Goal: Communication & Community: Answer question/provide support

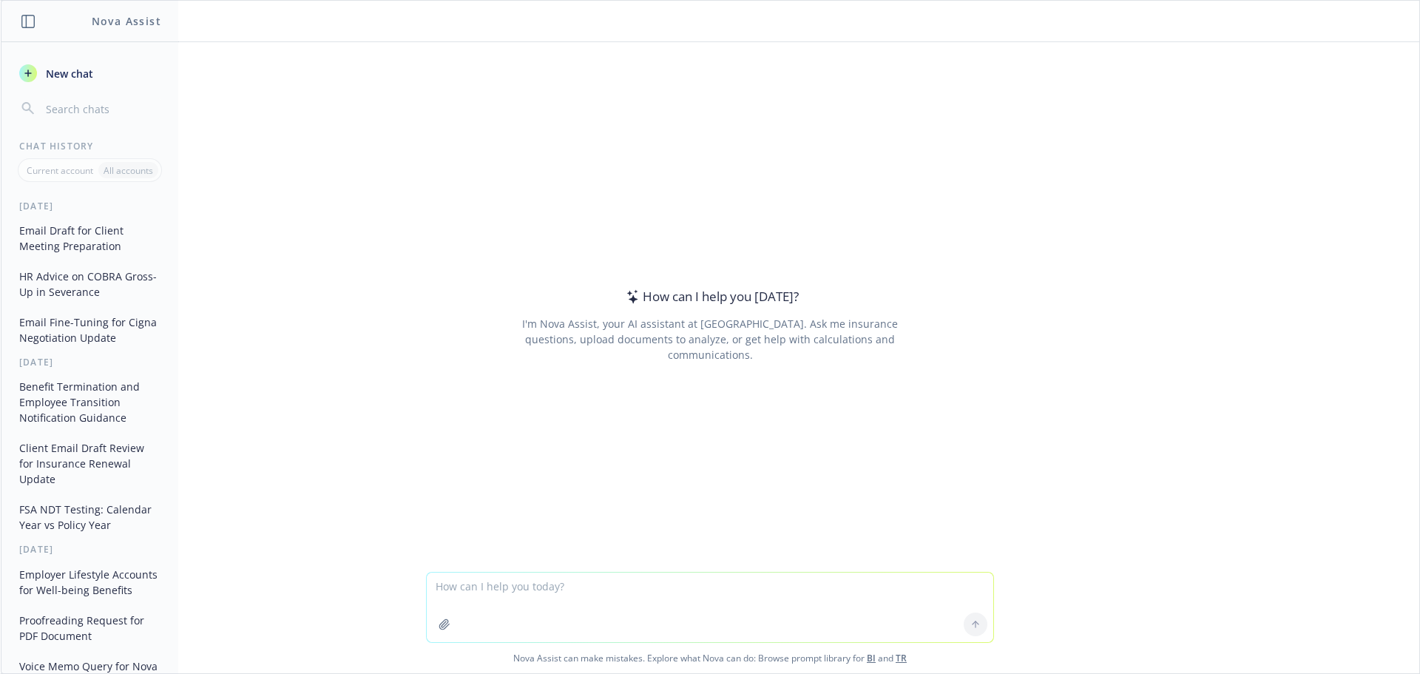
click at [576, 594] on textarea at bounding box center [710, 607] width 567 height 70
type textarea "C"
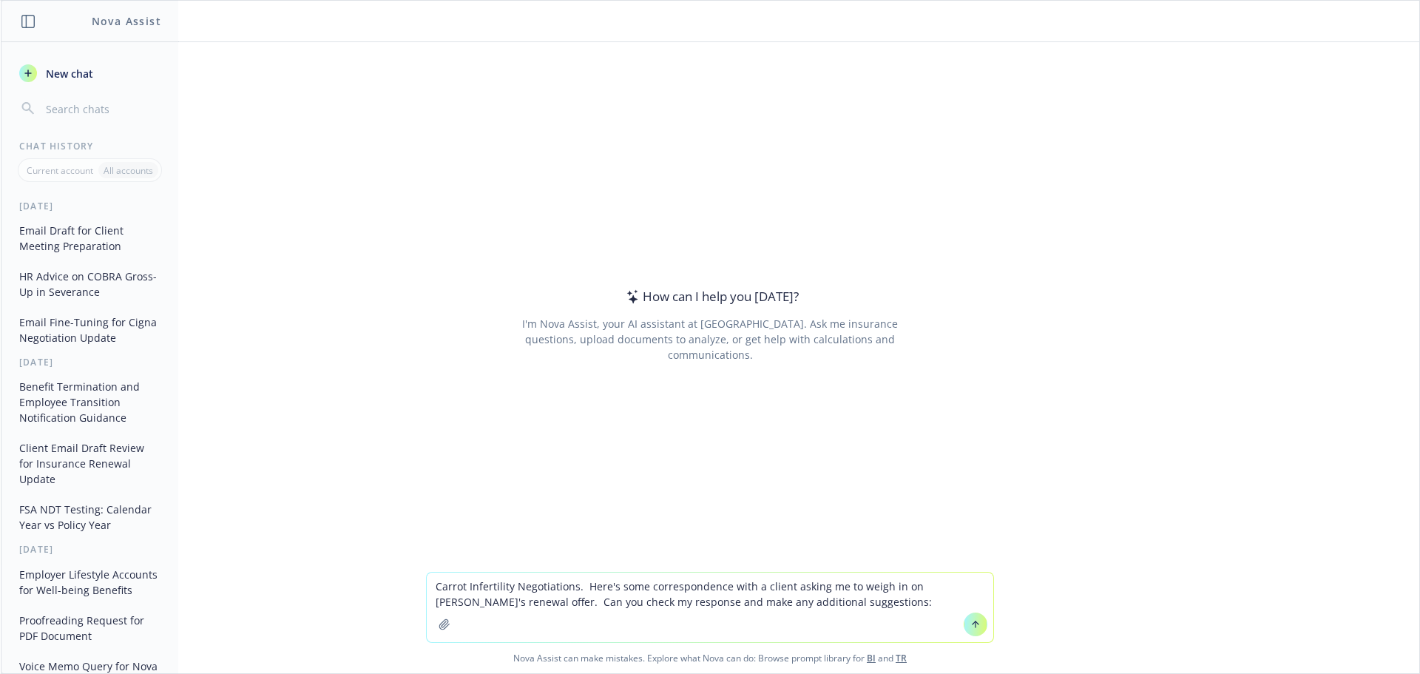
drag, startPoint x: 576, startPoint y: 592, endPoint x: 926, endPoint y: 610, distance: 350.3
click at [927, 610] on textarea "Carrot Infertility Negotiations. Here's some correspondence with a client askin…" at bounding box center [710, 607] width 567 height 70
paste textarea "LO Ipsumdol, Sit, A conse adi $6111 eli sedd ei temporincid utl et dolor magna …"
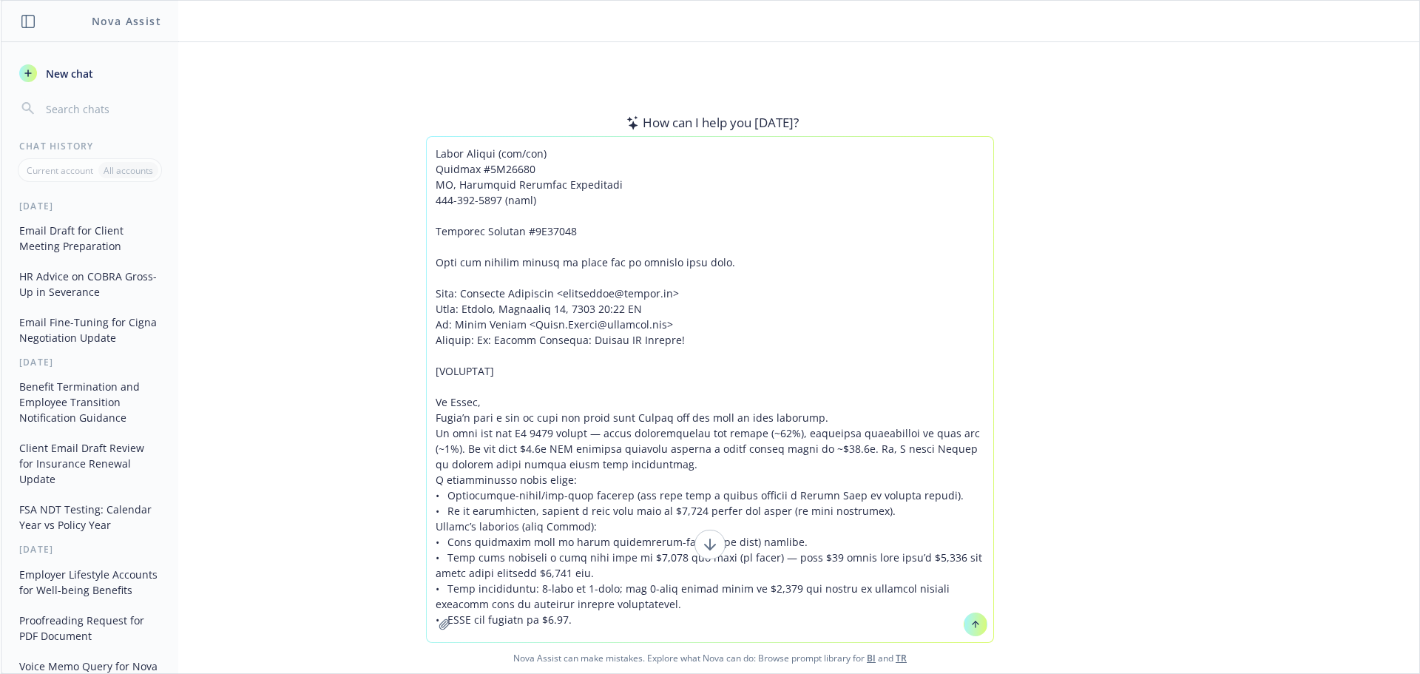
drag, startPoint x: 750, startPoint y: 240, endPoint x: 374, endPoint y: 108, distance: 398.4
click at [374, 108] on div "How can I help you [DATE]? I'm Nova Assist, your AI assistant at Newfront. Ask …" at bounding box center [710, 357] width 1419 height 631
drag, startPoint x: 513, startPoint y: 266, endPoint x: 529, endPoint y: 689, distance: 422.6
click at [529, 673] on html "Nova Assist New chat Chat History Current account All accounts [DATE] Email Dra…" at bounding box center [710, 337] width 1420 height 674
click at [604, 614] on textarea at bounding box center [710, 389] width 567 height 505
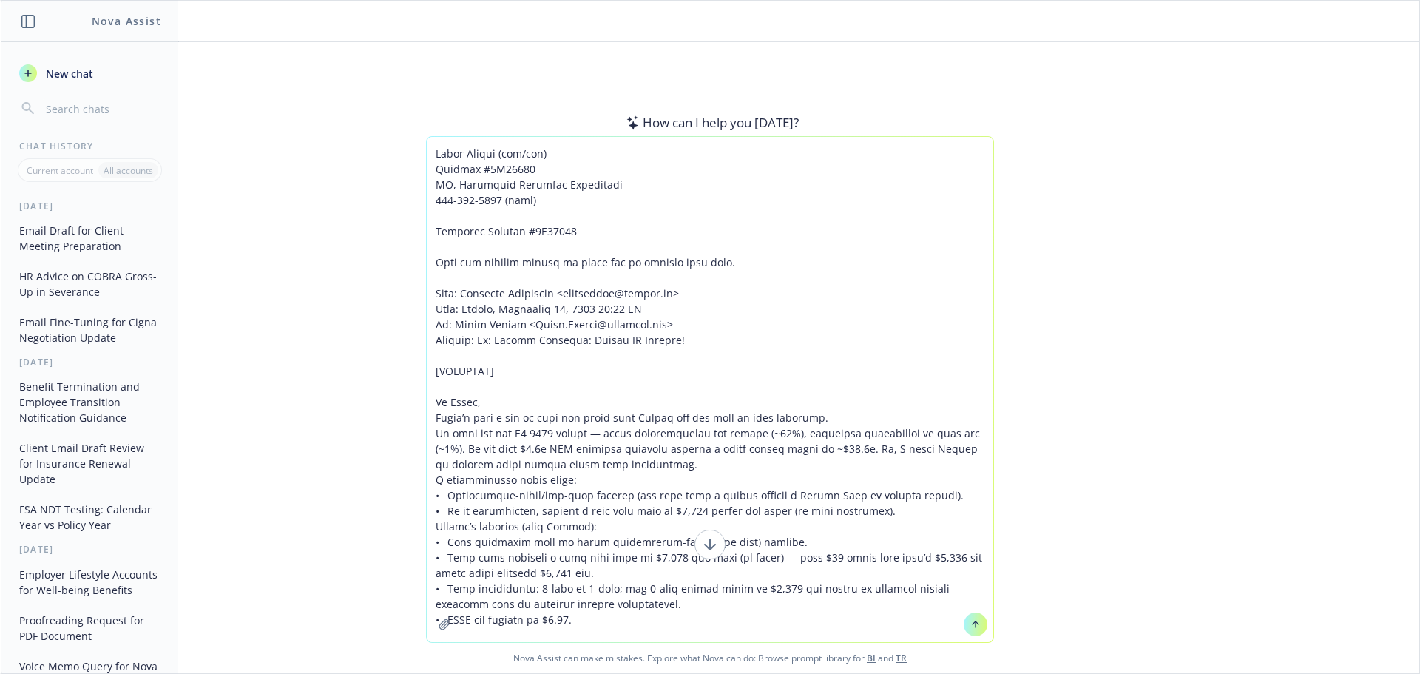
drag, startPoint x: 609, startPoint y: 618, endPoint x: 410, endPoint y: 56, distance: 595.6
click at [410, 56] on div "How can I help you [DATE]? I'm Nova Assist, your AI assistant at Newfront. Ask …" at bounding box center [710, 357] width 1419 height 631
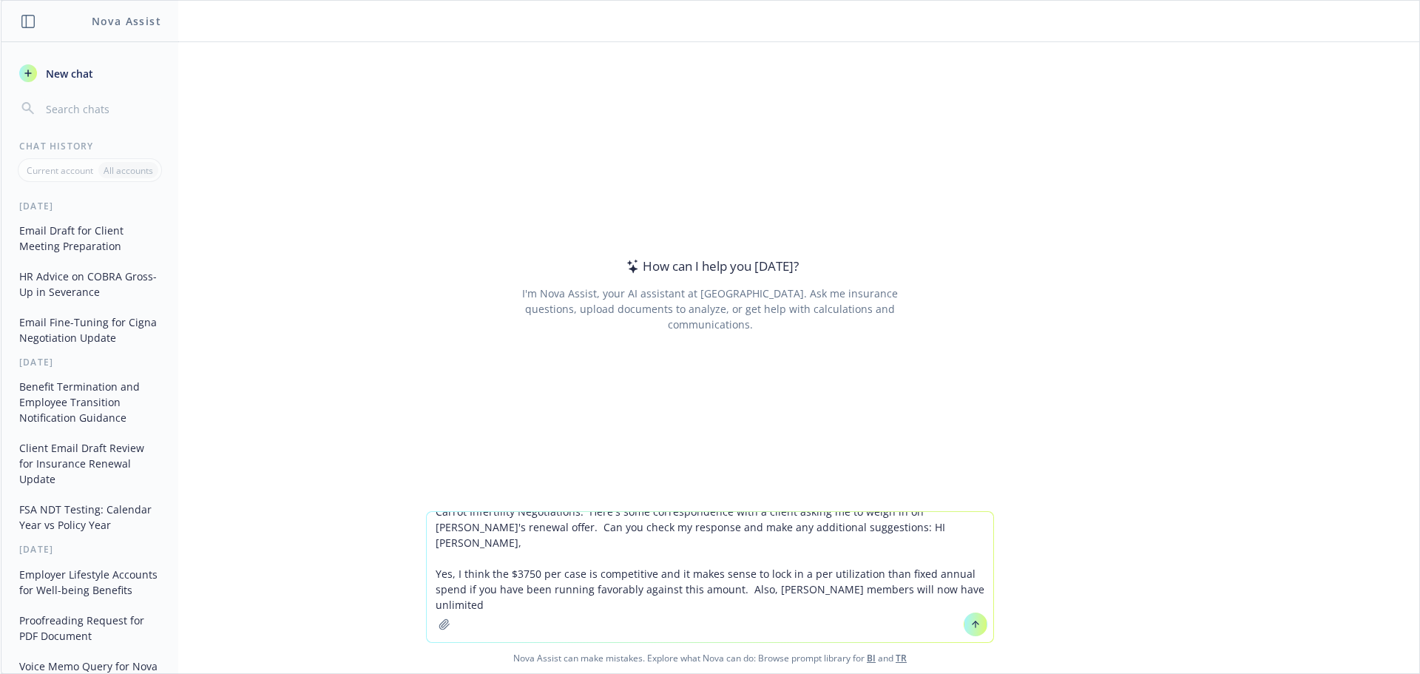
scroll to position [0, 0]
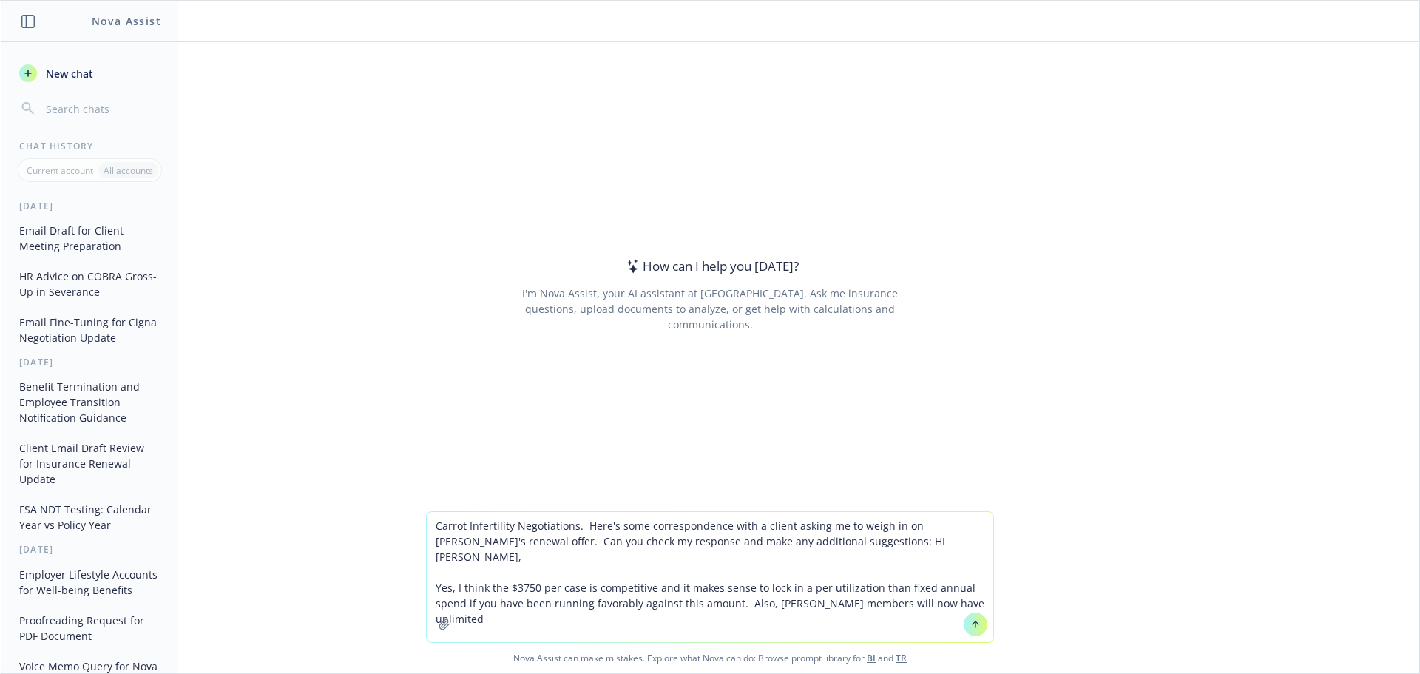
click at [464, 606] on textarea "Carrot Infertility Negotiations. Here's some correspondence with a client askin…" at bounding box center [710, 577] width 567 height 130
paste textarea "LO Ipsumdol, Sit, A conse adi $6111 eli sedd ei temporincid utl et dolor magna …"
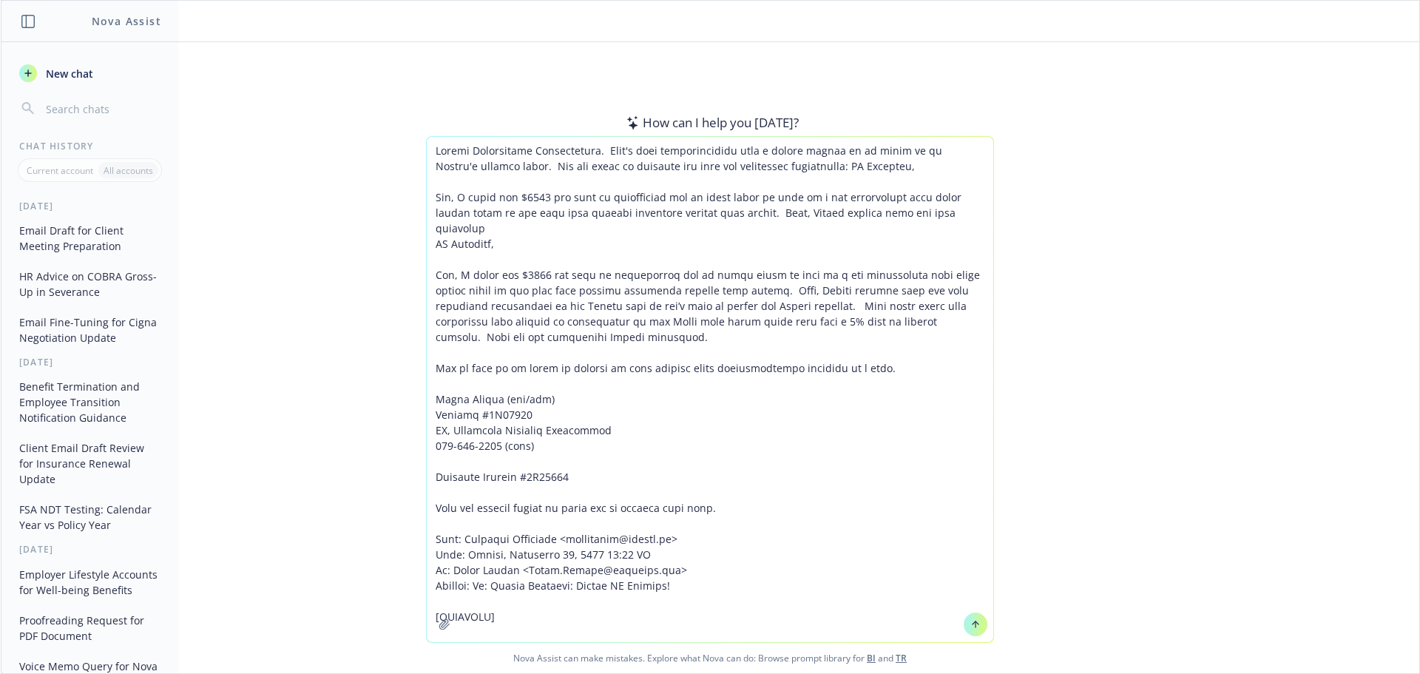
scroll to position [230, 0]
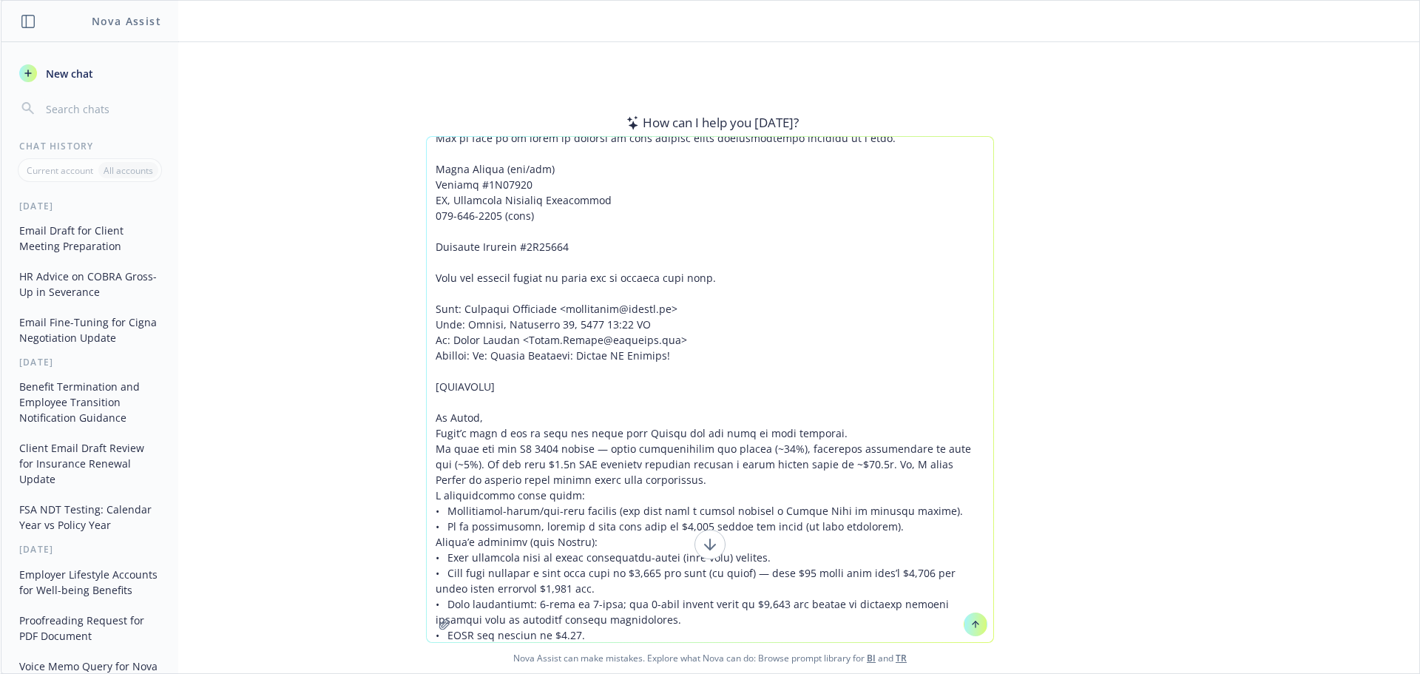
drag, startPoint x: 715, startPoint y: 294, endPoint x: 387, endPoint y: 102, distance: 380.2
click at [373, 91] on div "How can I help you [DATE]? I'm Nova Assist, your AI assistant at Newfront. Ask …" at bounding box center [710, 357] width 1419 height 631
type textarea "Loremi Dolorsitame Consectetura. Elit's doei temporincididu utla e dolore magna…"
click at [976, 619] on button at bounding box center [976, 624] width 24 height 24
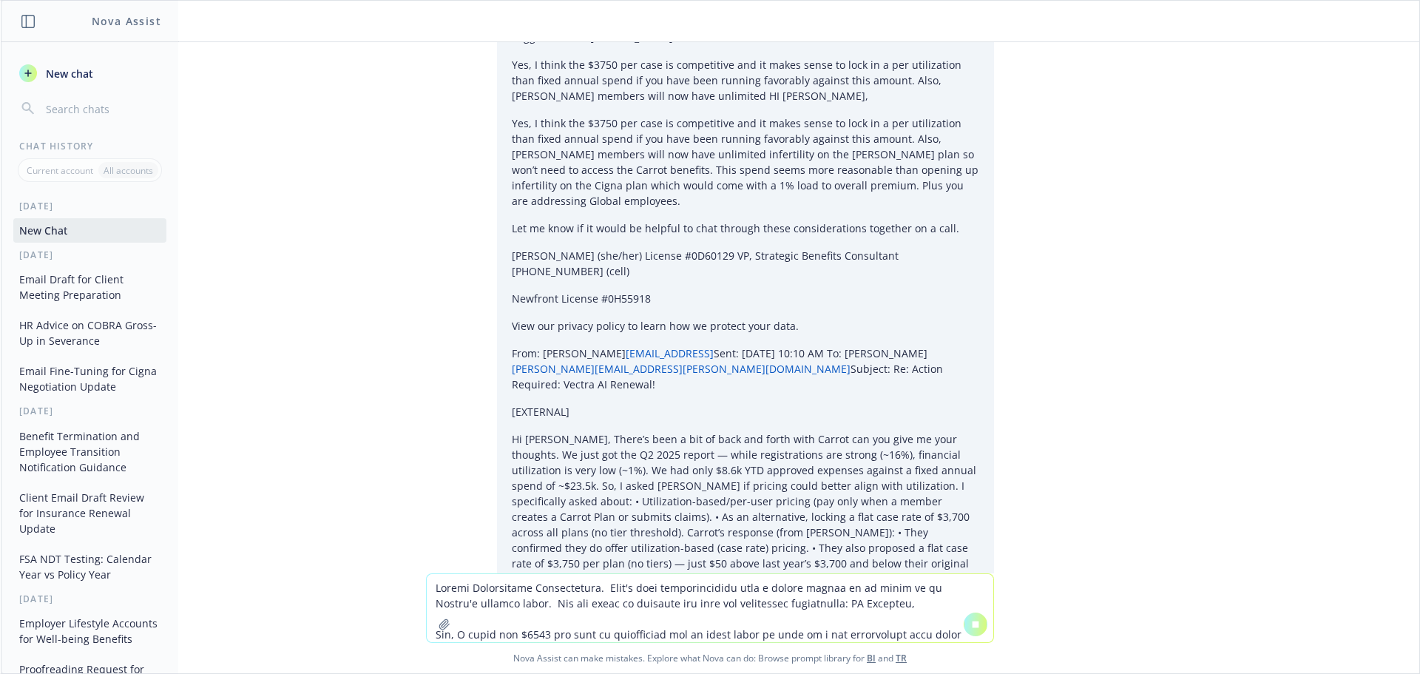
scroll to position [0, 0]
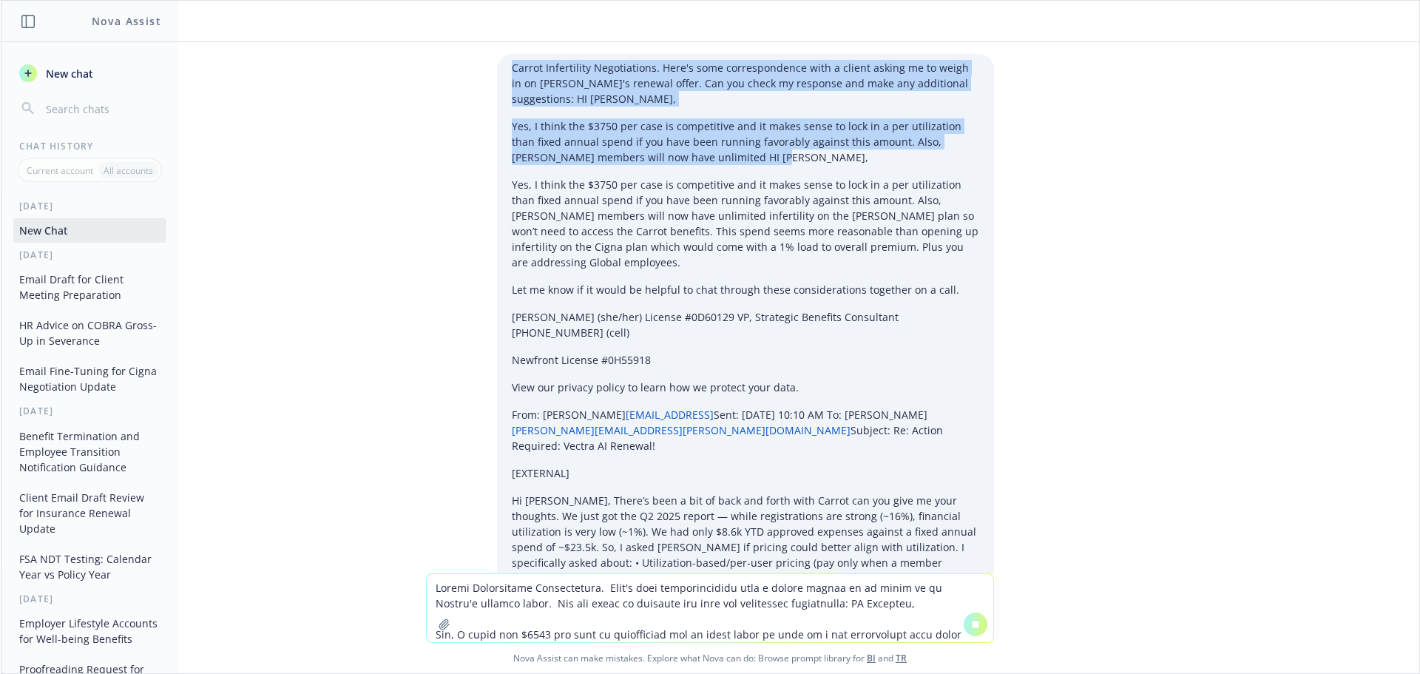
drag, startPoint x: 784, startPoint y: 161, endPoint x: 491, endPoint y: 30, distance: 321.1
click at [491, 30] on div "Carrot Infertility Negotiations. Here's some correspondence with a client askin…" at bounding box center [710, 337] width 1419 height 672
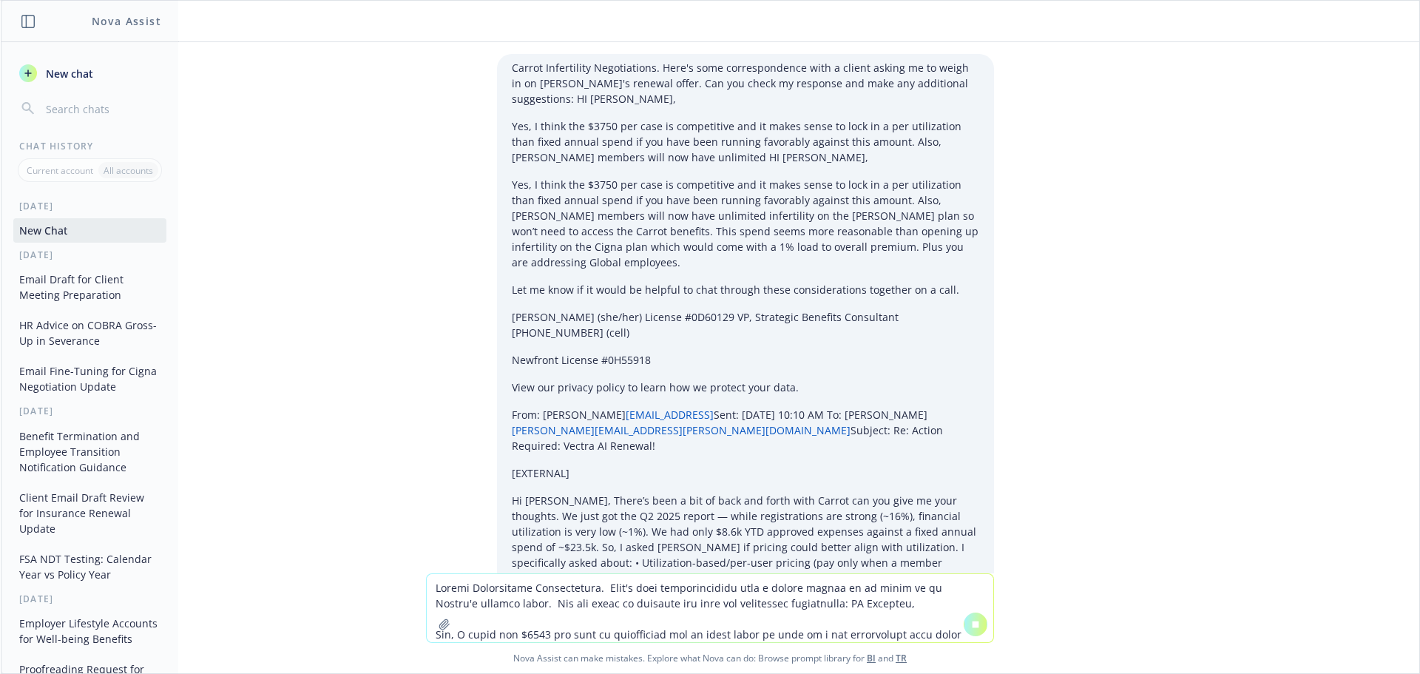
click at [870, 211] on p "Yes, I think the $3750 per case is competitive and it makes sense to lock in a …" at bounding box center [745, 223] width 467 height 93
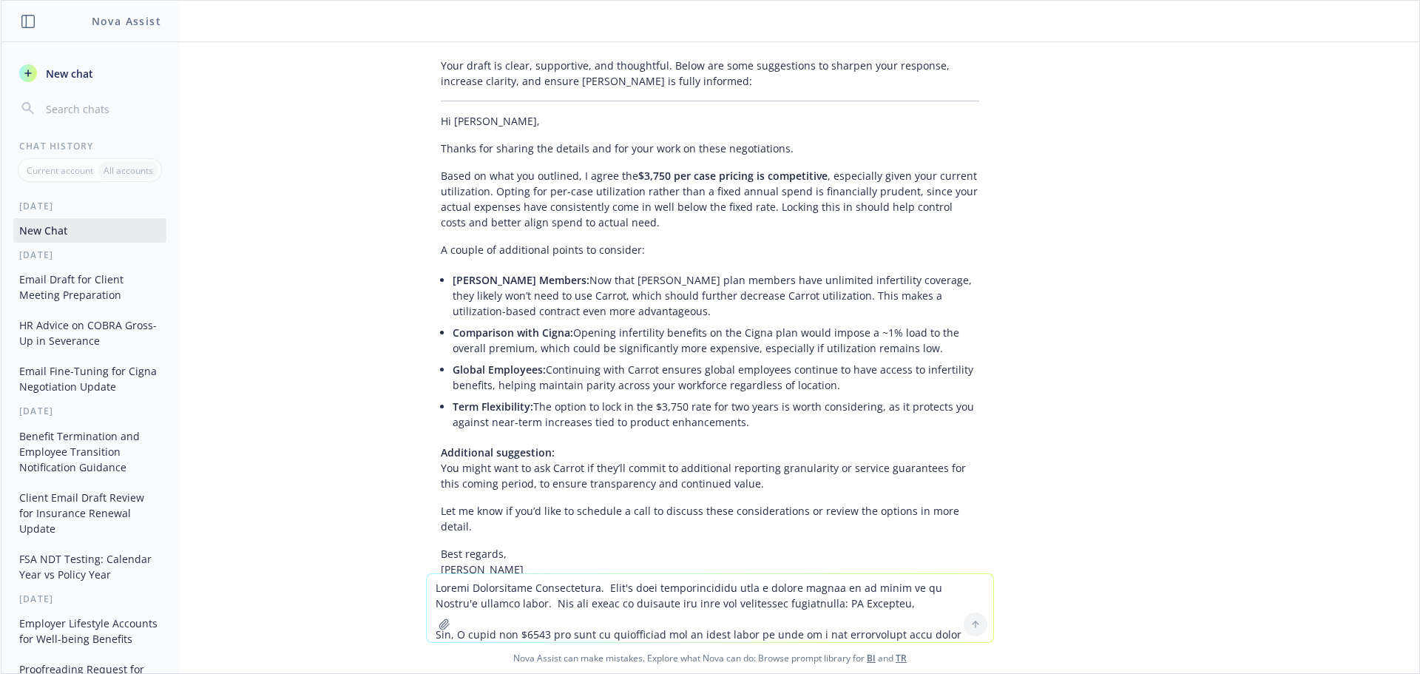
drag, startPoint x: 447, startPoint y: 39, endPoint x: 918, endPoint y: 202, distance: 498.4
click at [918, 202] on div "Your draft is clear, supportive, and thoughtful. Below are some suggestions to …" at bounding box center [710, 418] width 568 height 733
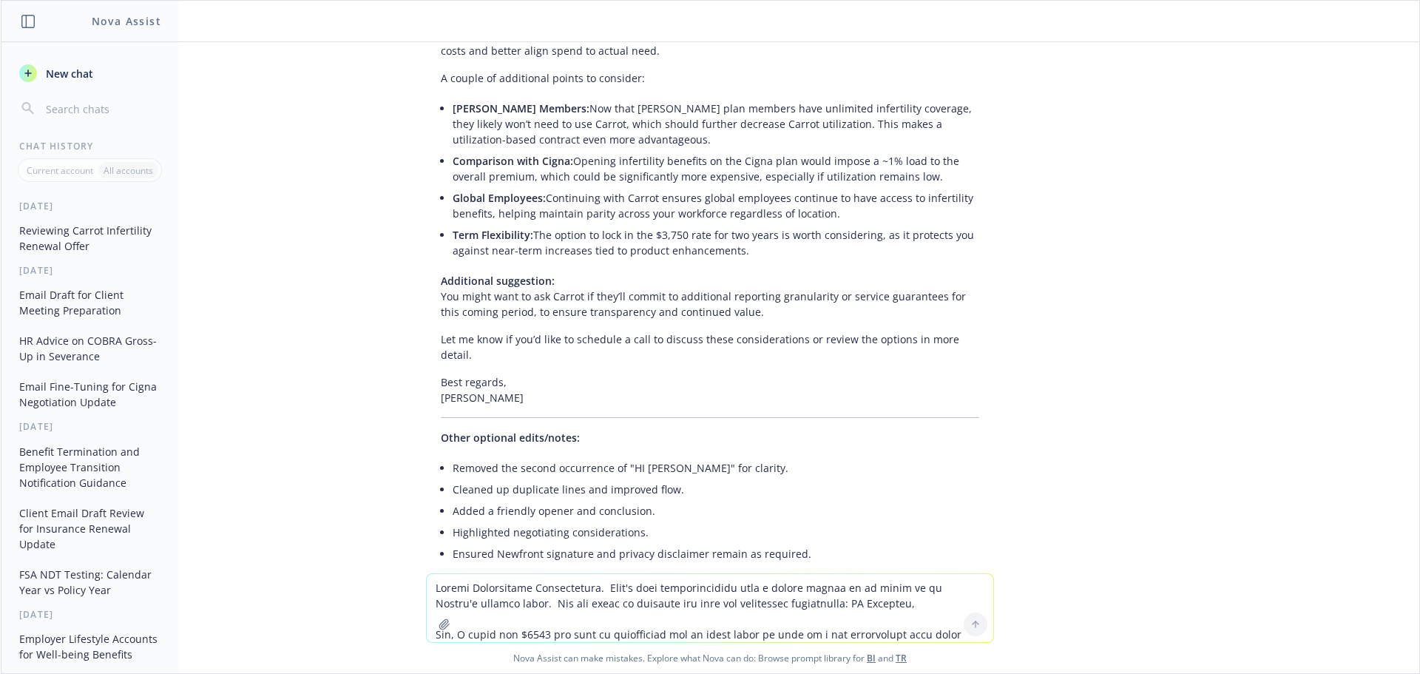
scroll to position [831, 0]
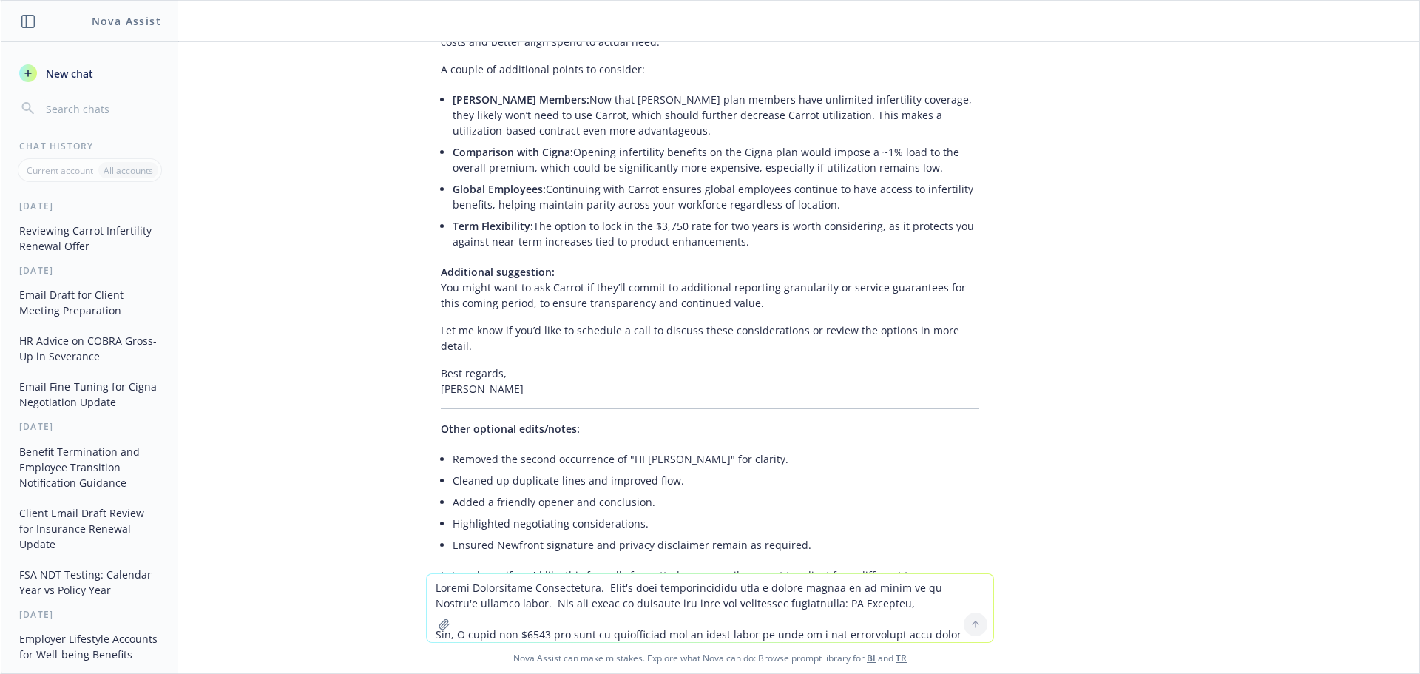
click at [729, 534] on li "Ensured Newfront signature and privacy disclaimer remain as required." at bounding box center [716, 544] width 527 height 21
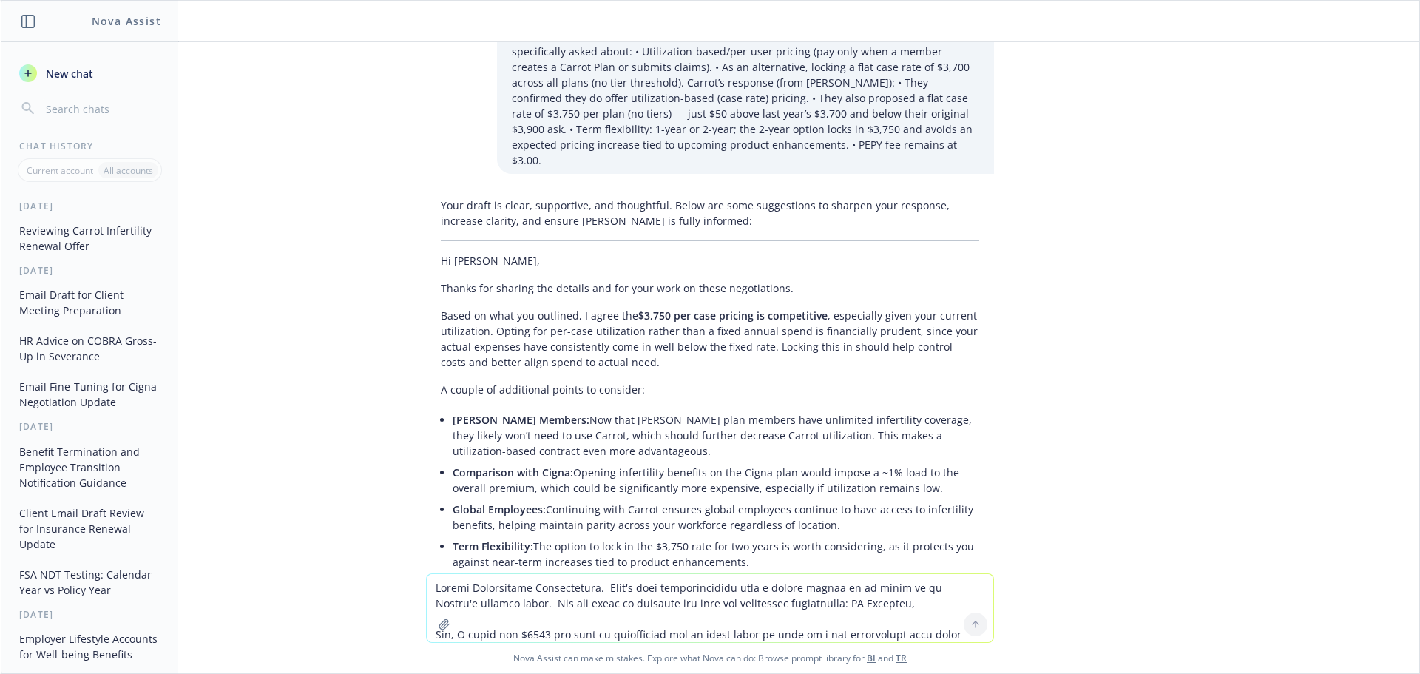
scroll to position [462, 0]
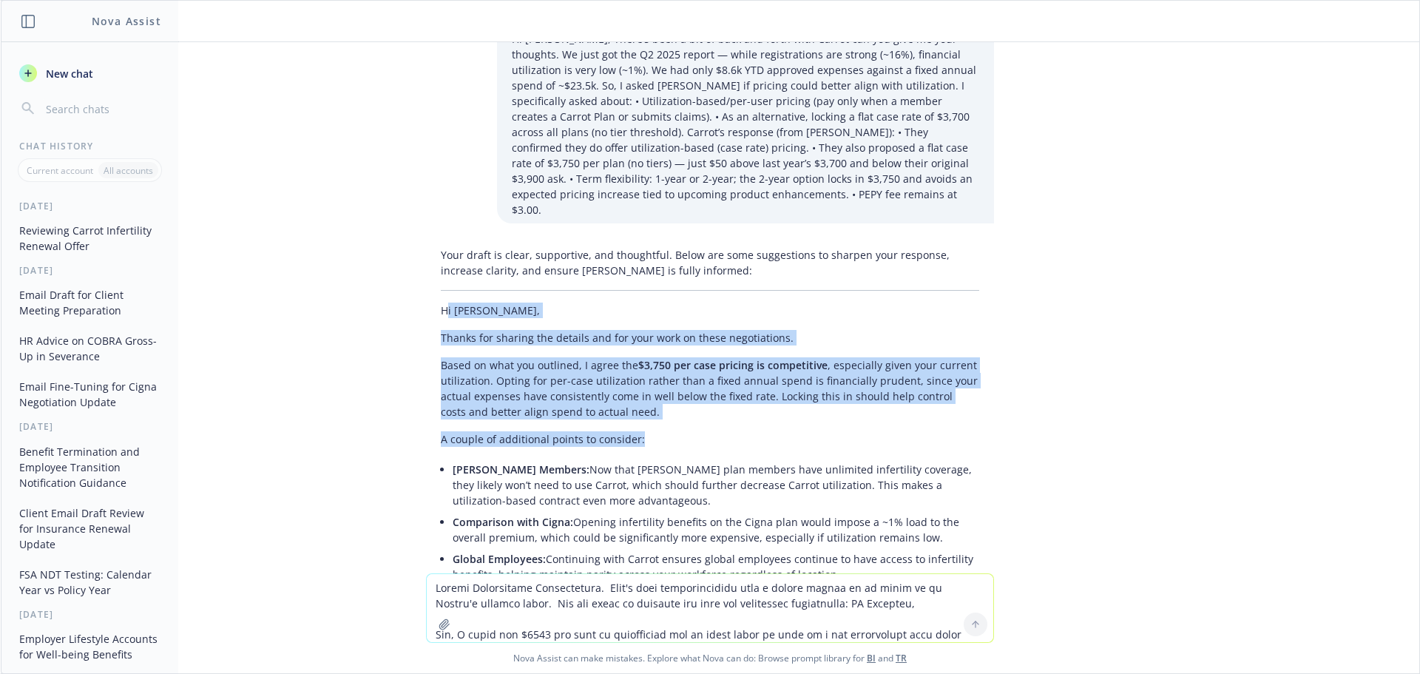
drag, startPoint x: 438, startPoint y: 251, endPoint x: 635, endPoint y: 367, distance: 228.4
click at [635, 367] on div "Your draft is clear, supportive, and thoughtful. Below are some suggestions to …" at bounding box center [710, 607] width 568 height 733
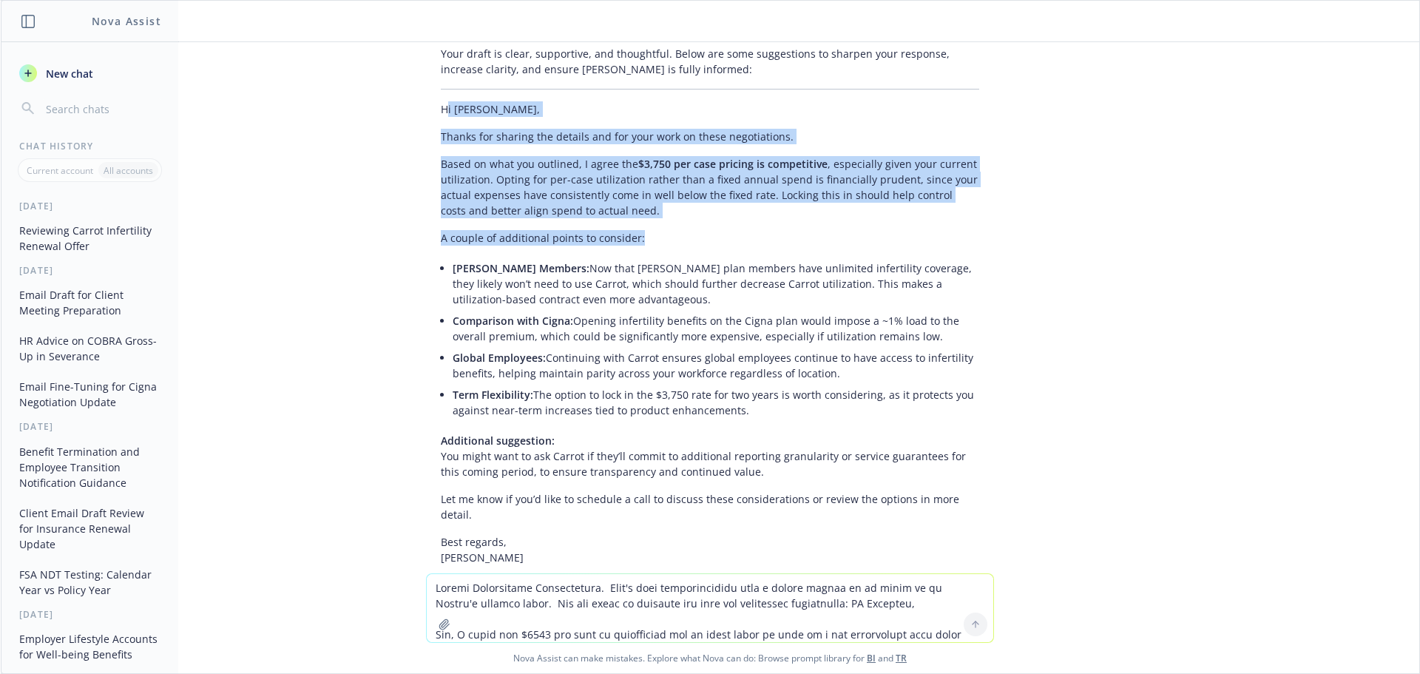
scroll to position [683, 0]
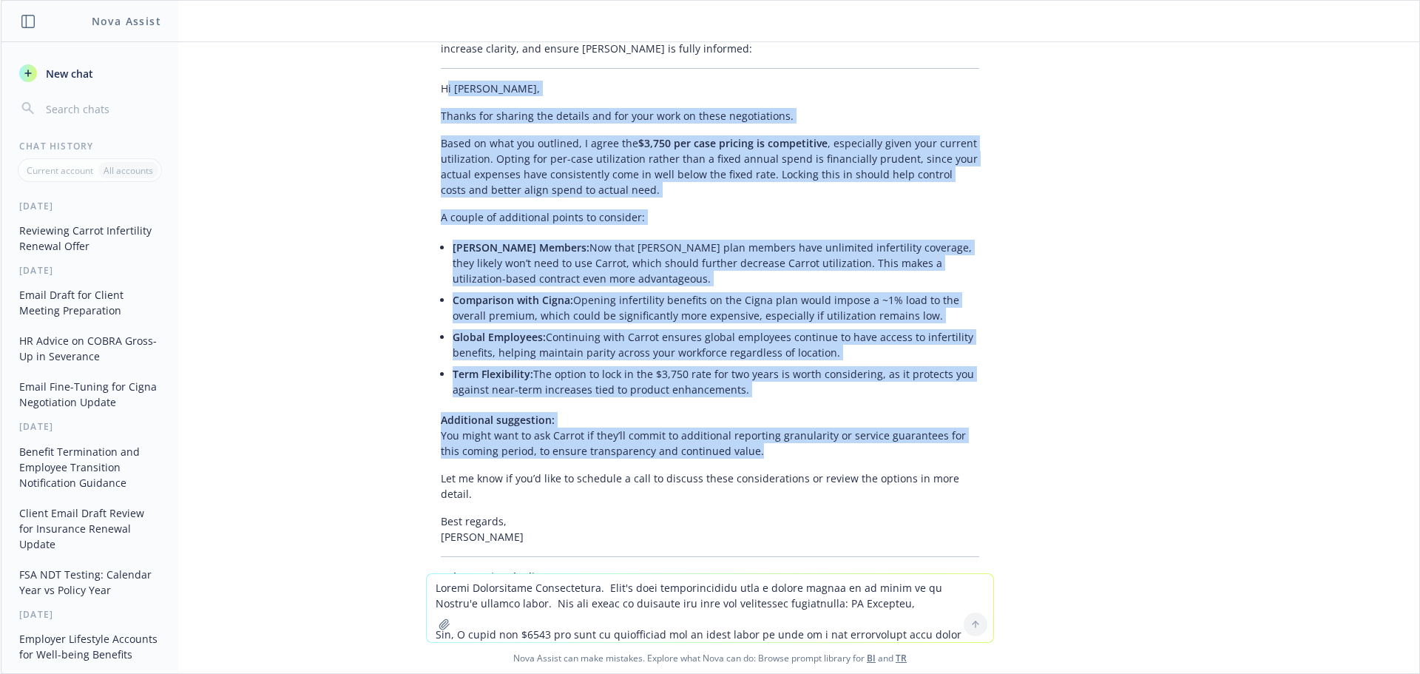
click at [763, 412] on p "Additional suggestion: You might want to ask Carrot if they’ll commit to additi…" at bounding box center [710, 435] width 538 height 47
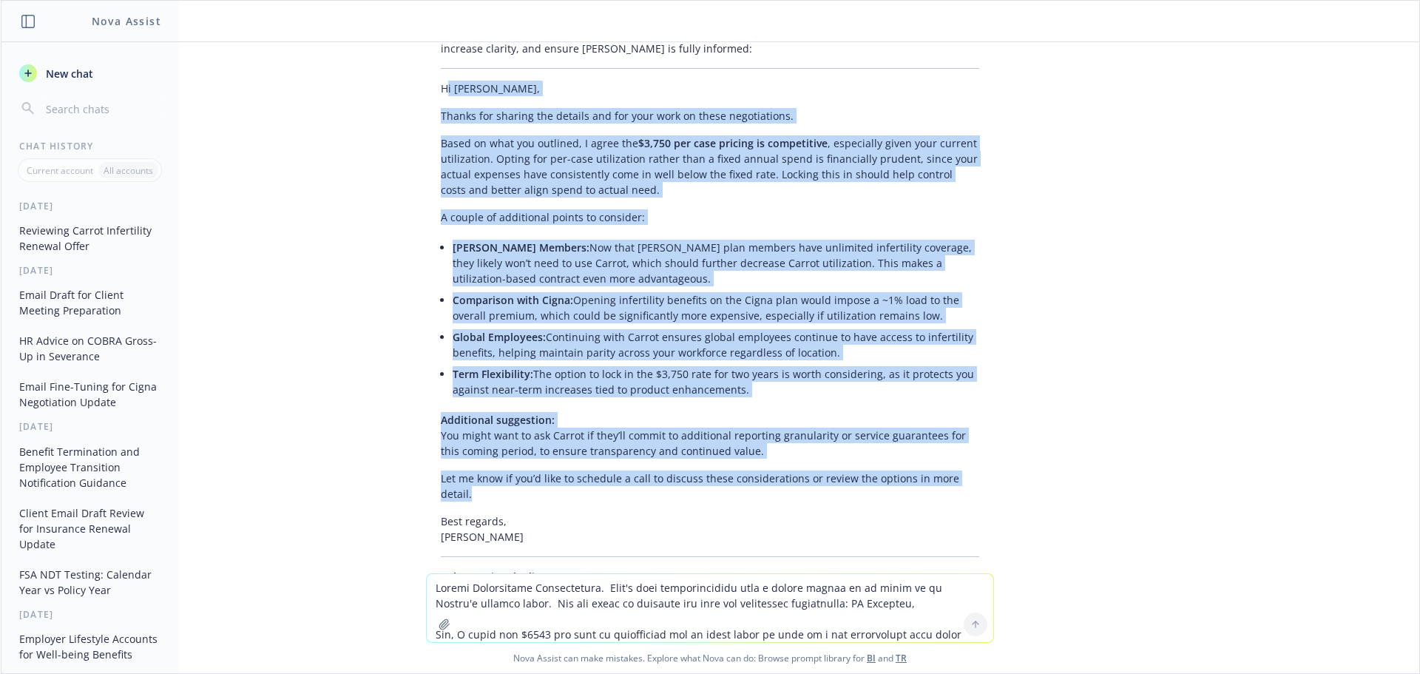
click at [1015, 417] on div "Carrot Infertility Negotiations. Here's some correspondence with a client askin…" at bounding box center [710, 307] width 1419 height 531
copy div "l Ipsumdol, Sitame con adipisc eli seddoei tem inc utla etdo ma aliqu enimadmin…"
click at [1055, 385] on div "Carrot Infertility Negotiations. Here's some correspondence with a client askin…" at bounding box center [710, 307] width 1419 height 531
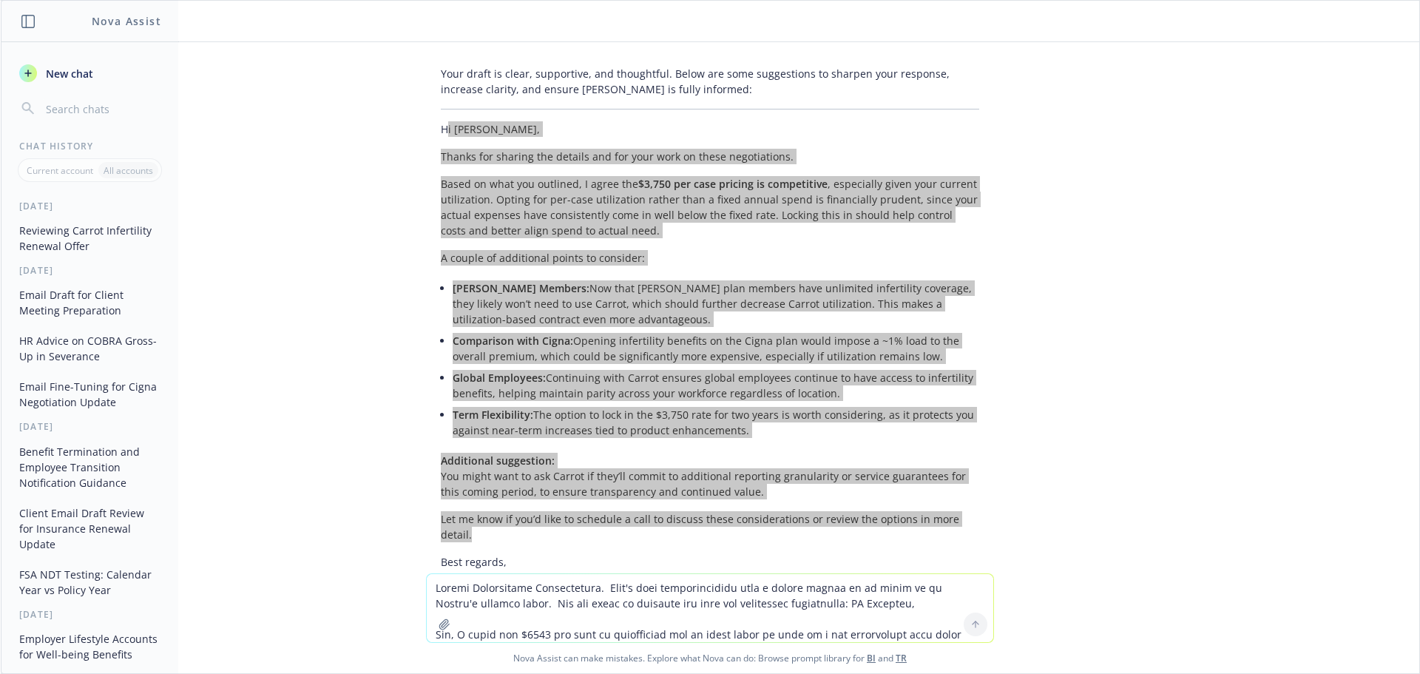
scroll to position [609, 0]
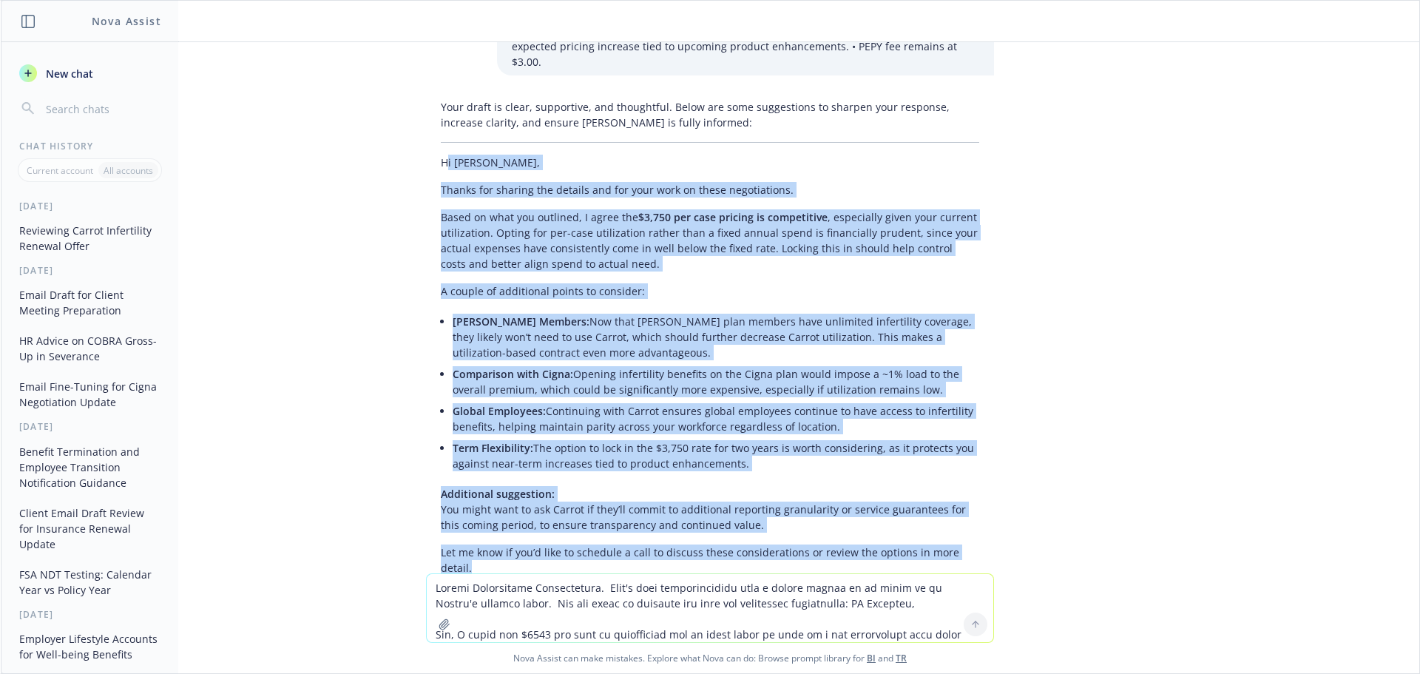
click at [827, 182] on p "Thanks for sharing the details and for your work on these negotiations." at bounding box center [710, 190] width 538 height 16
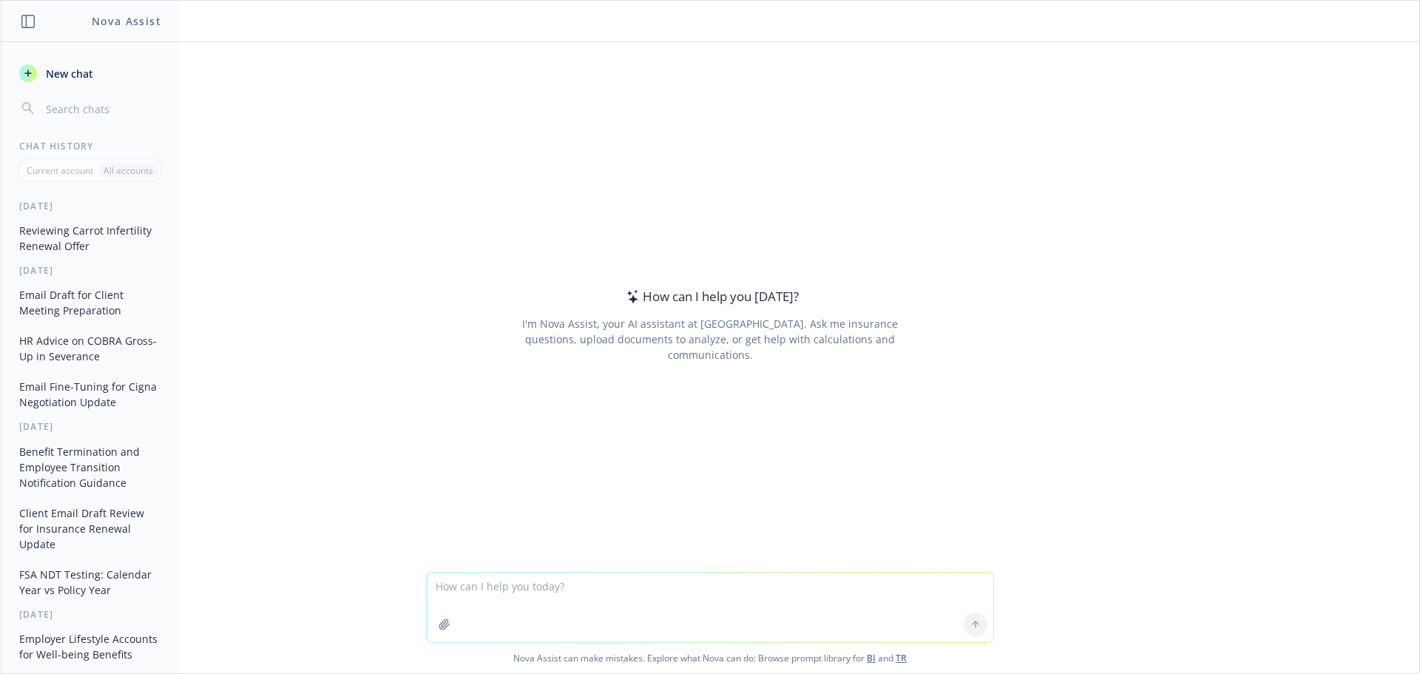
click at [498, 589] on textarea at bounding box center [710, 607] width 567 height 70
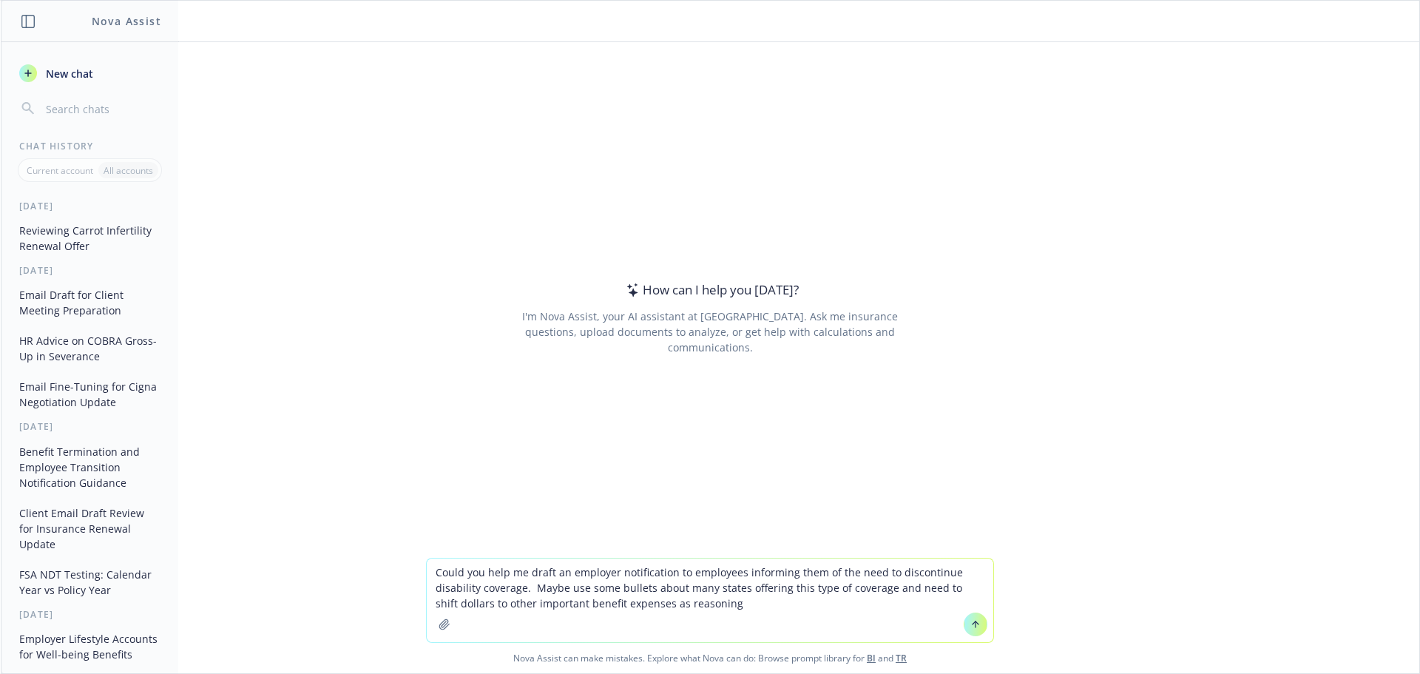
type textarea "Could you help me draft an employer notification to employees informing them of…"
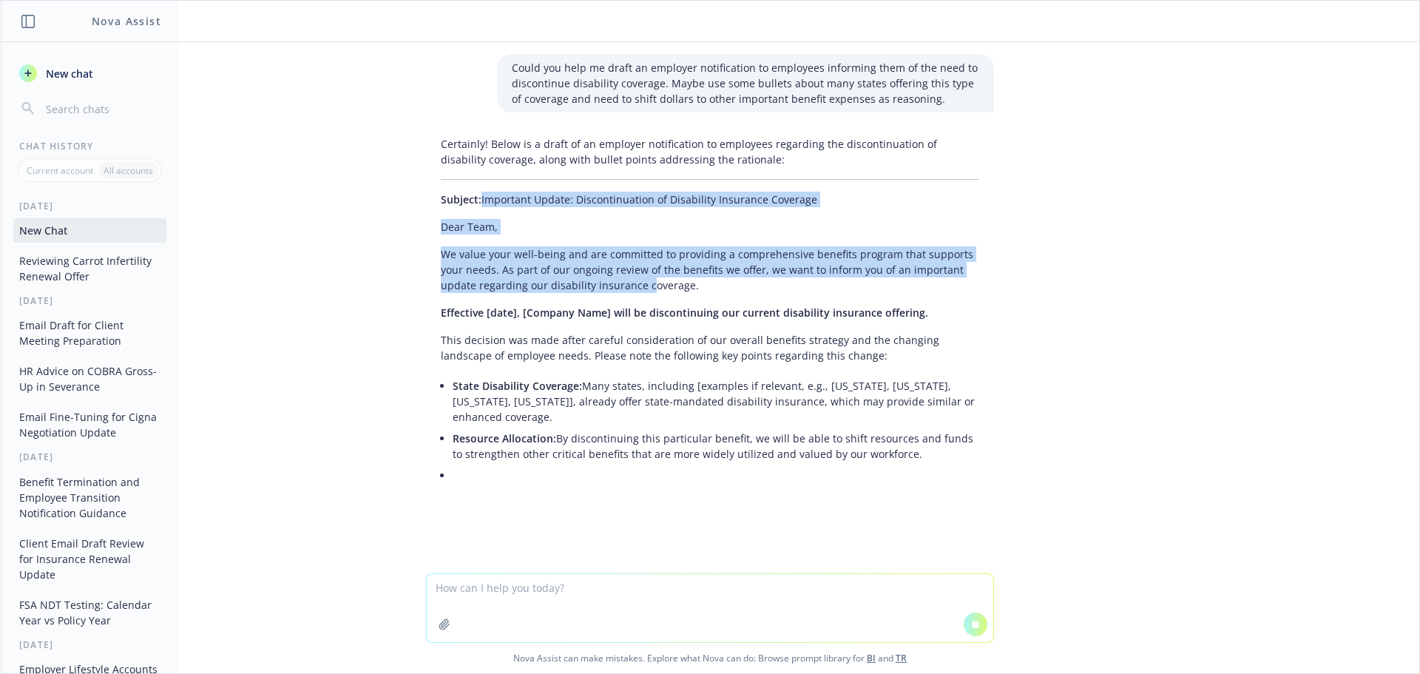
drag, startPoint x: 437, startPoint y: 205, endPoint x: 642, endPoint y: 278, distance: 217.6
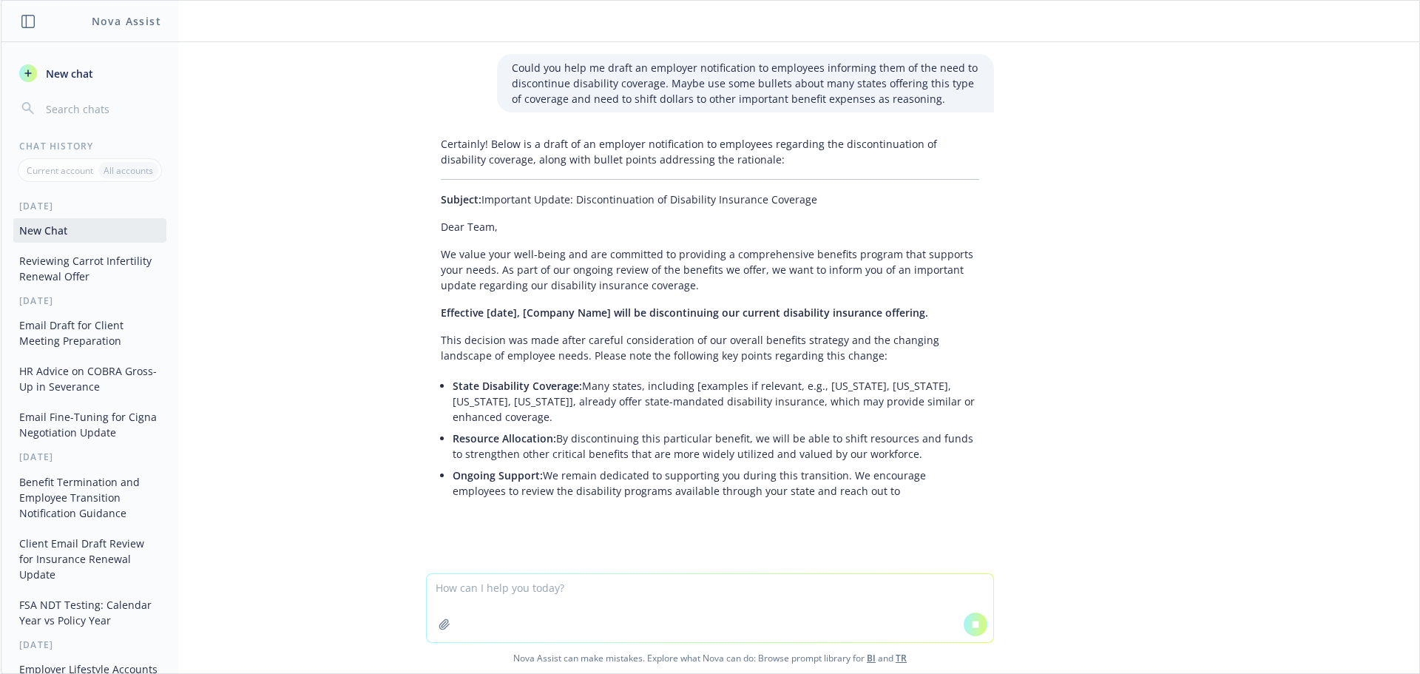
click at [766, 297] on div "Certainly! Below is a draft of an employer notification to employees regarding …" at bounding box center [710, 318] width 568 height 377
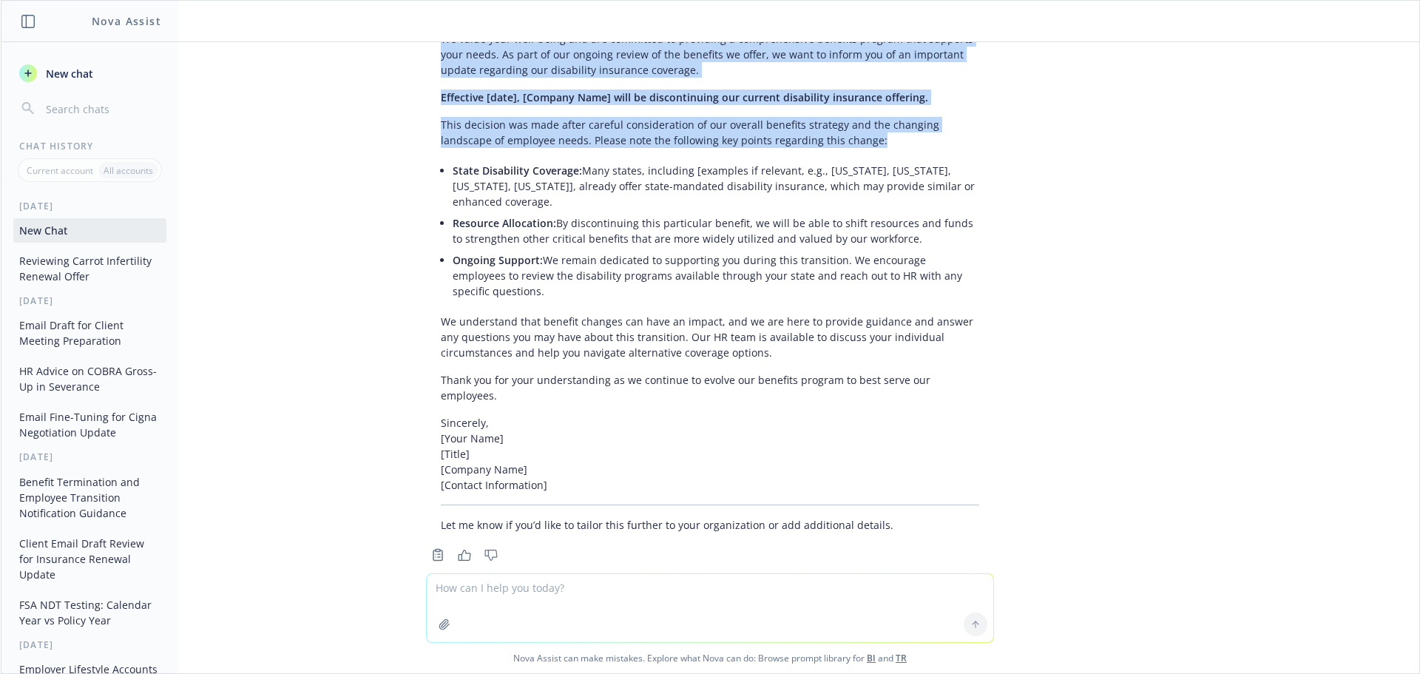
scroll to position [227, 0]
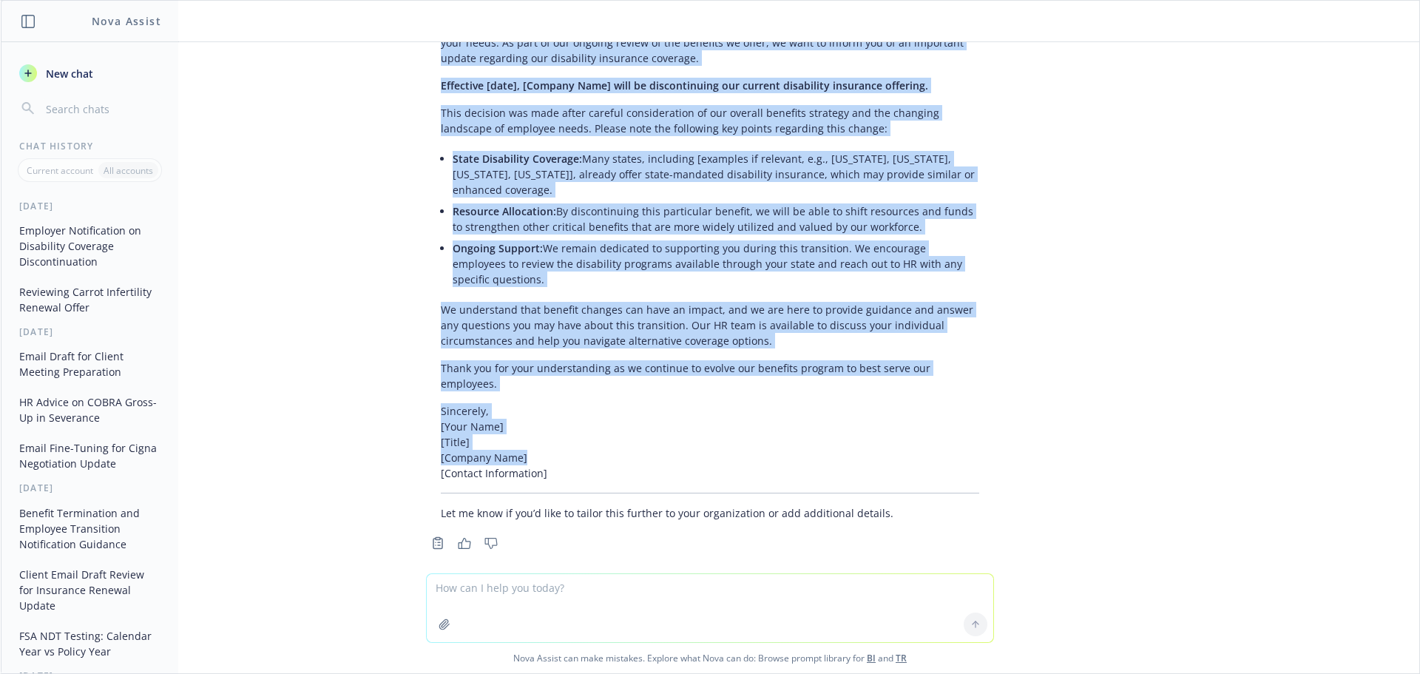
click at [615, 448] on p "Sincerely, [Your Name] [Title] [Company Name] [Contact Information]" at bounding box center [710, 442] width 538 height 78
click at [614, 462] on p "Sincerely, [Your Name] [Title] [Company Name] [Contact Information]" at bounding box center [710, 442] width 538 height 78
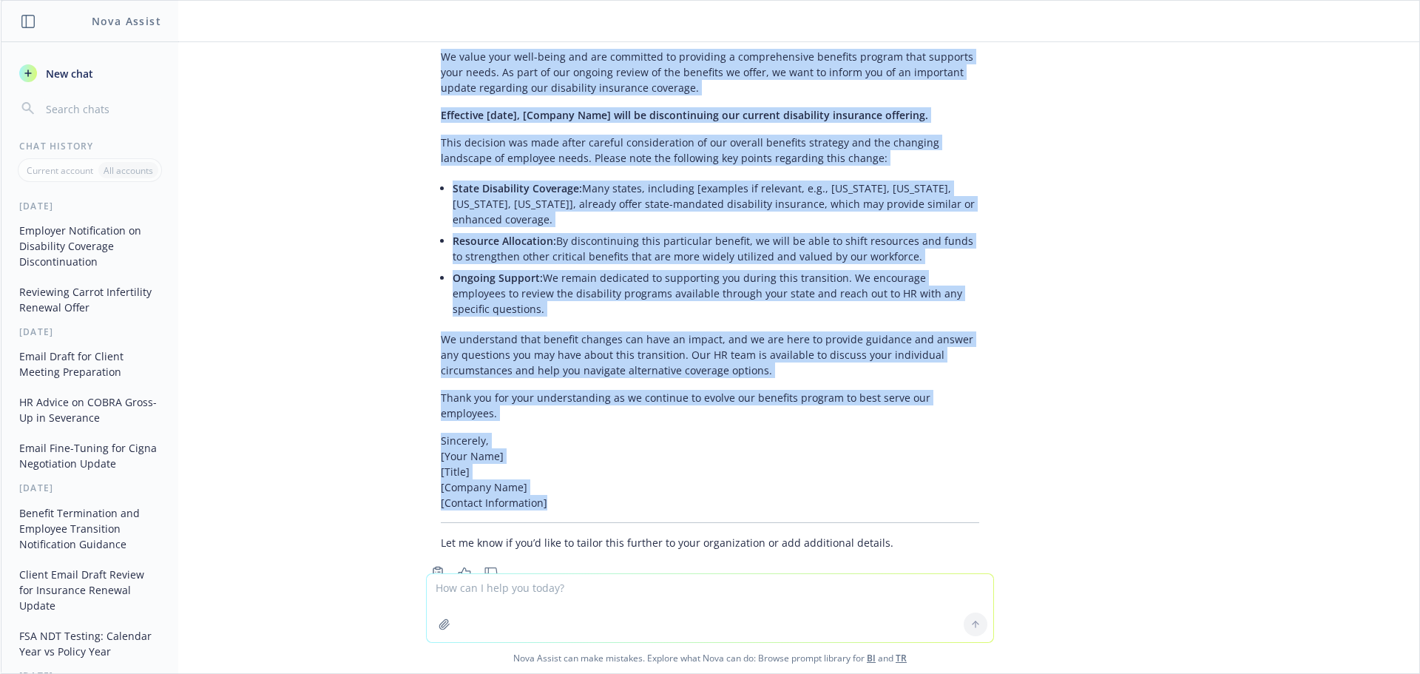
scroll to position [222, 0]
